Goal: Find specific page/section: Find specific page/section

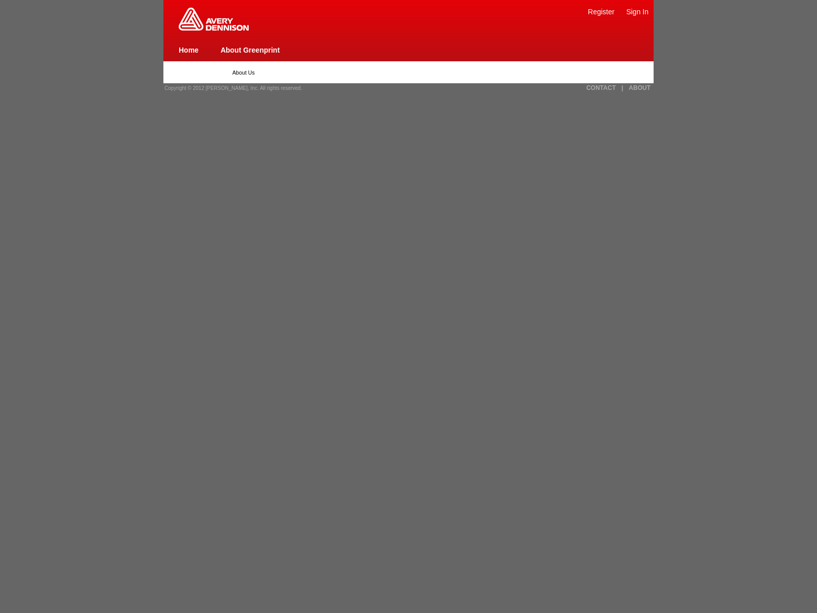
click at [250, 50] on link "About Greenprint" at bounding box center [250, 50] width 59 height 8
